Goal: Find contact information: Find contact information

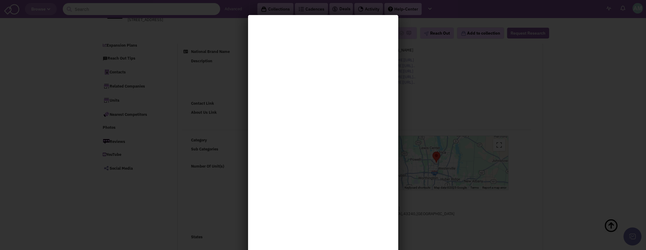
select select
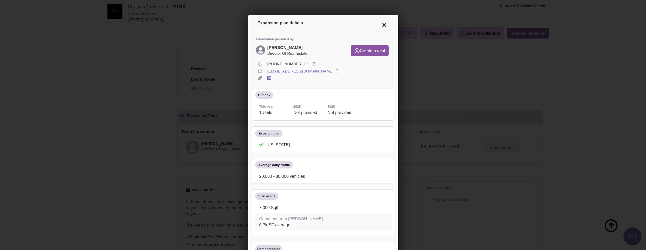
drag, startPoint x: 266, startPoint y: 45, endPoint x: 306, endPoint y: 52, distance: 40.6
click at [306, 52] on div "[PERSON_NAME] Director Of Real Estate" at bounding box center [286, 49] width 40 height 11
drag, startPoint x: 306, startPoint y: 52, endPoint x: 294, endPoint y: 51, distance: 12.7
copy div "[PERSON_NAME] Director Of Real Estate"
click at [300, 92] on div "Outlook" at bounding box center [323, 96] width 139 height 12
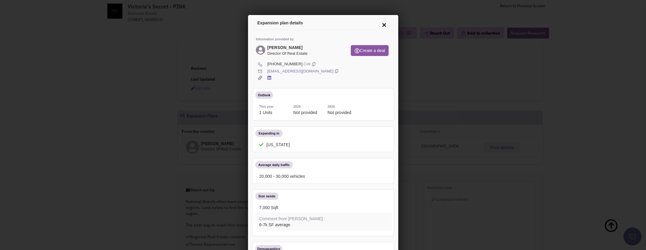
drag, startPoint x: 264, startPoint y: 63, endPoint x: 294, endPoint y: 63, distance: 29.7
click at [294, 63] on div "[PHONE_NUMBER] -Cell" at bounding box center [322, 63] width 142 height 7
click at [303, 98] on div "Outlook" at bounding box center [323, 96] width 139 height 12
click at [311, 62] on icon at bounding box center [312, 63] width 3 height 6
click at [334, 70] on icon at bounding box center [335, 71] width 3 height 6
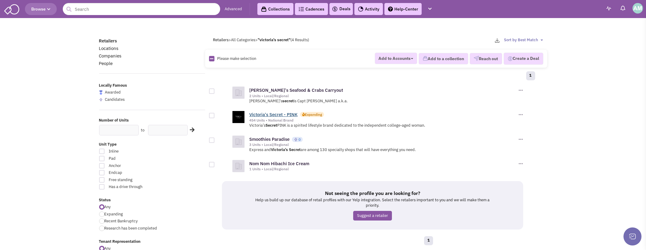
click at [256, 116] on link "Victoria's Secret - PINK" at bounding box center [273, 114] width 48 height 6
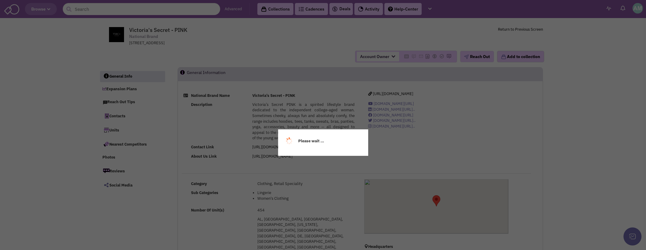
select select
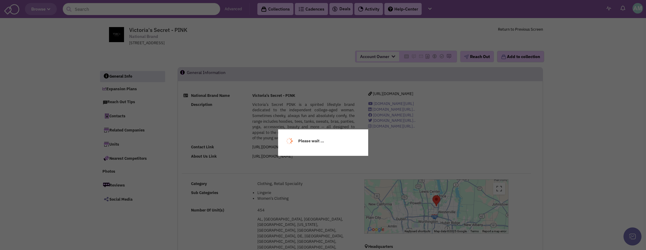
click at [275, 120] on div "Please wait ..." at bounding box center [323, 125] width 646 height 250
select select
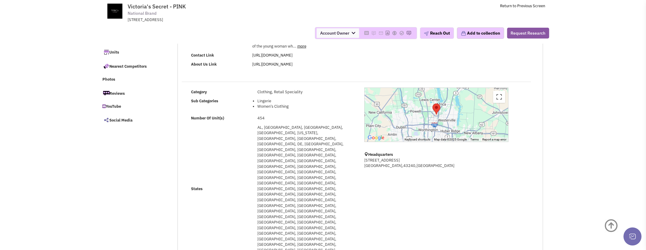
scroll to position [72, 0]
